Goal: Navigation & Orientation: Find specific page/section

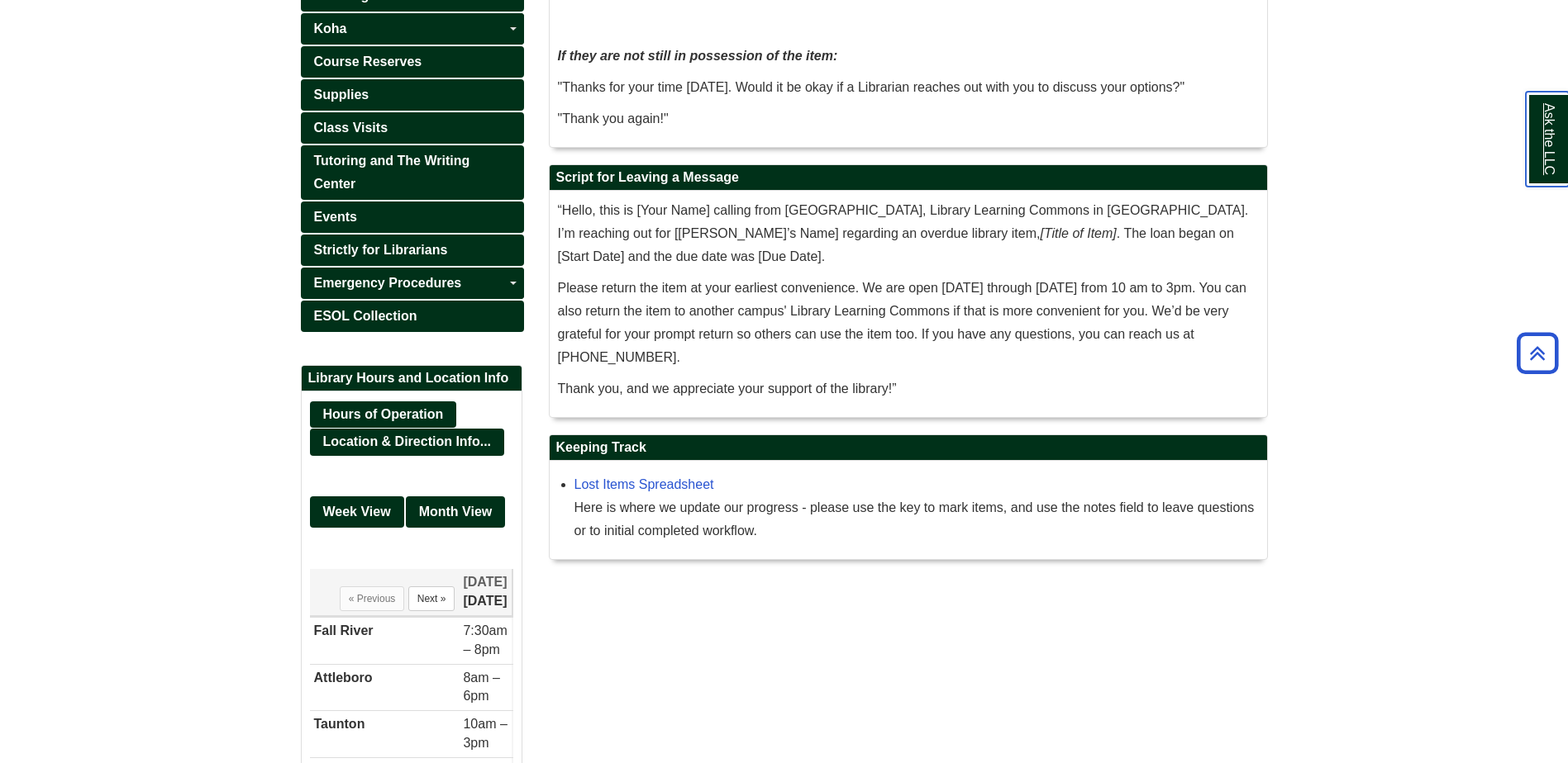
scroll to position [661, 0]
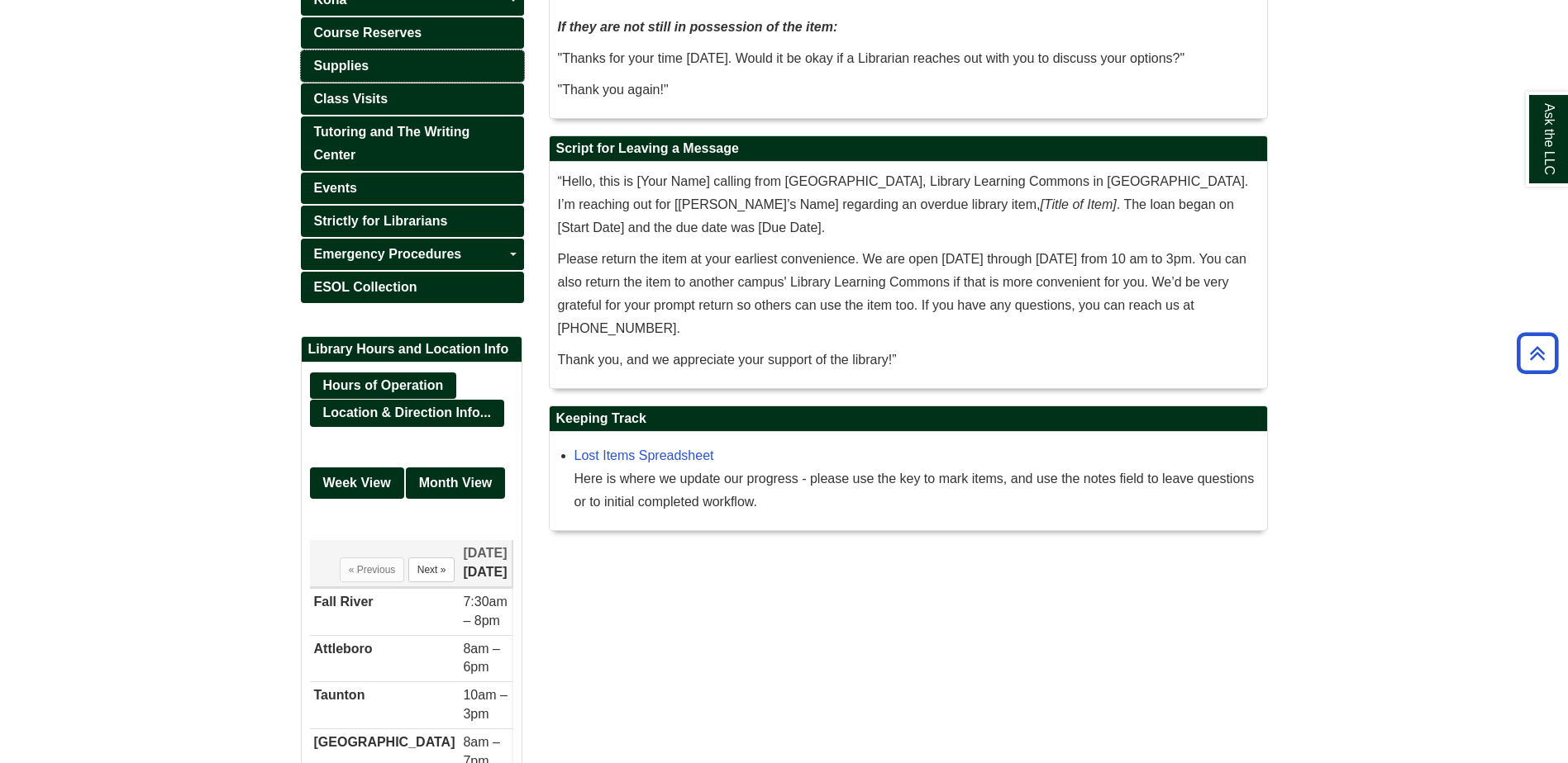
click at [346, 60] on span "Supplies" at bounding box center [341, 66] width 55 height 14
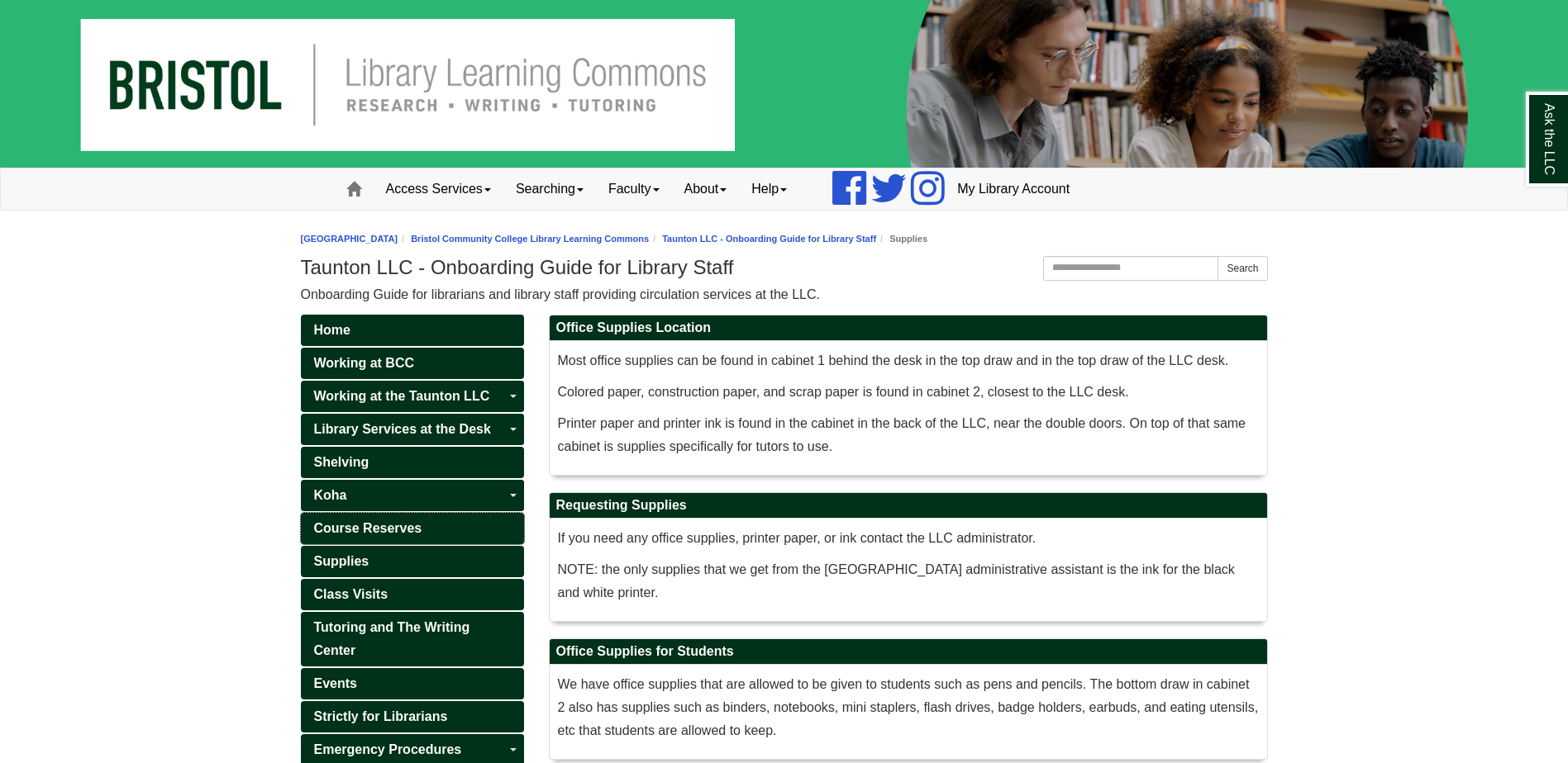
click at [385, 523] on span "Course Reserves" at bounding box center [368, 529] width 108 height 14
